Goal: Task Accomplishment & Management: Complete application form

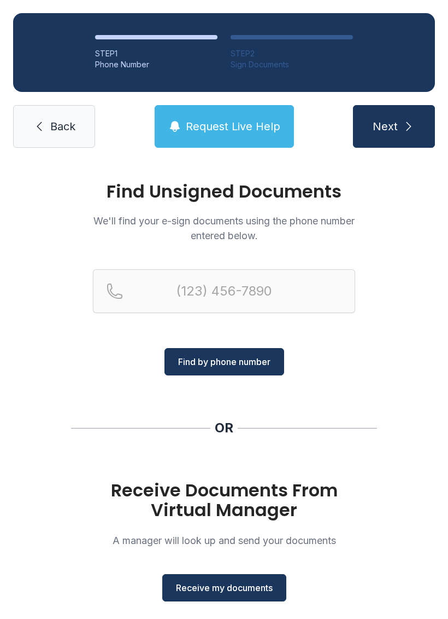
click at [224, 588] on span "Receive my documents" at bounding box center [224, 587] width 97 height 13
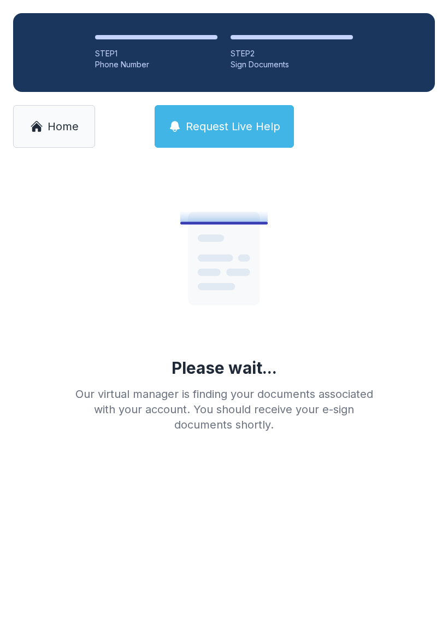
click at [68, 132] on span "Home" at bounding box center [63, 126] width 31 height 15
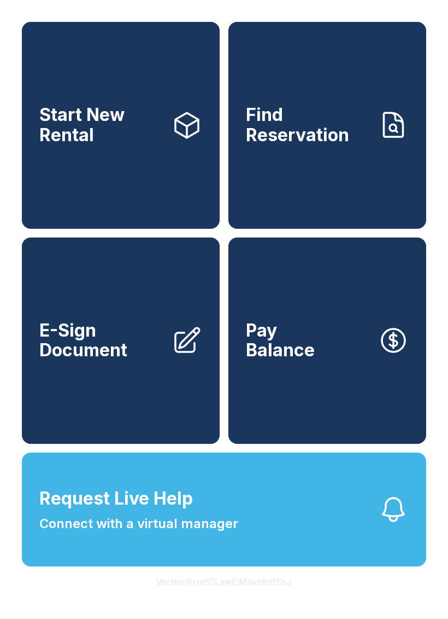
click at [120, 360] on span "E-Sign Document" at bounding box center [101, 340] width 124 height 40
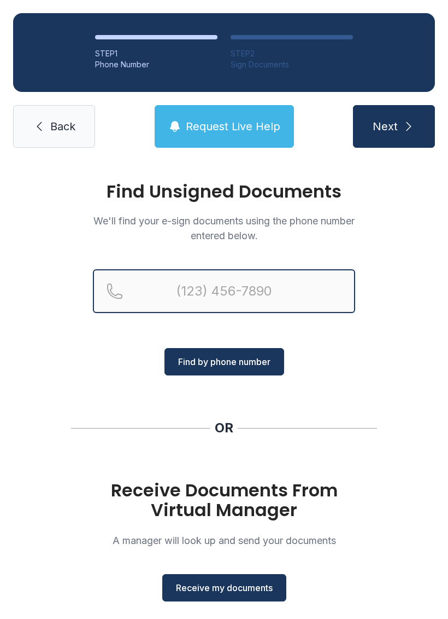
click at [220, 290] on input "Reservation phone number" at bounding box center [224, 291] width 263 height 44
type input "[PHONE_NUMBER]"
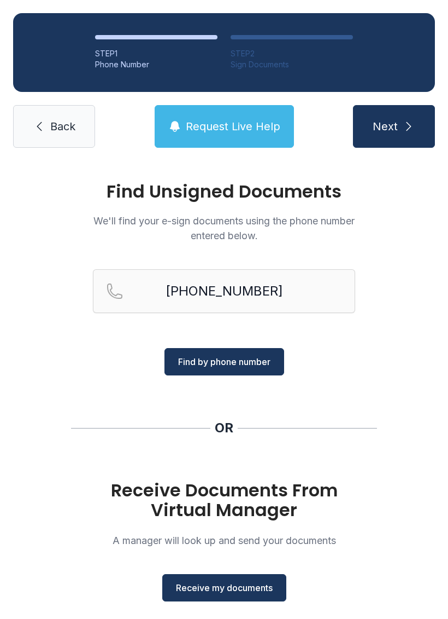
click at [225, 363] on span "Find by phone number" at bounding box center [224, 361] width 92 height 13
click at [242, 362] on span "Find by phone number" at bounding box center [224, 361] width 92 height 13
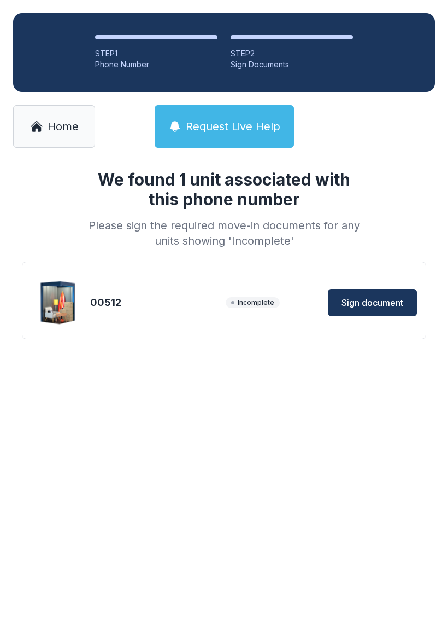
click at [386, 300] on span "Sign document" at bounding box center [373, 302] width 62 height 13
click at [60, 128] on span "Home" at bounding box center [63, 126] width 31 height 15
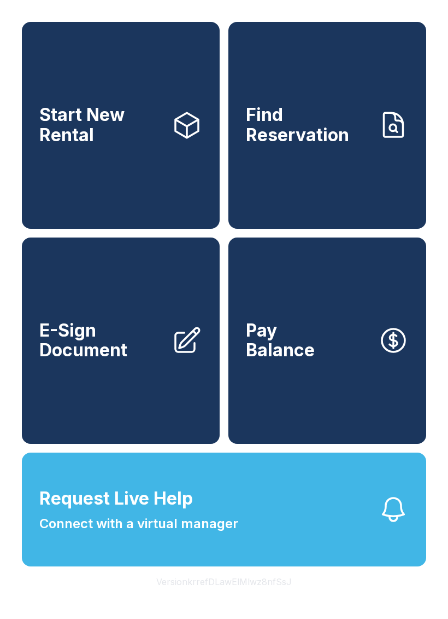
click at [310, 351] on span "Pay Balance" at bounding box center [280, 340] width 69 height 40
click at [341, 361] on button "Pay Balance" at bounding box center [328, 340] width 198 height 207
click at [317, 416] on button "Pay Balance" at bounding box center [328, 340] width 198 height 207
